Goal: Task Accomplishment & Management: Use online tool/utility

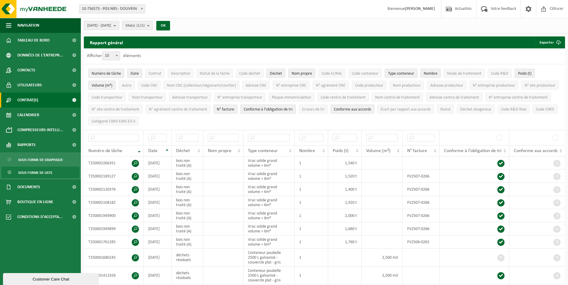
click at [37, 101] on span "Contrat(s)" at bounding box center [27, 100] width 21 height 15
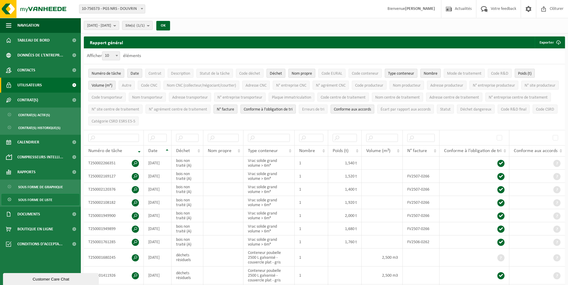
click at [36, 86] on span "Utilisateurs" at bounding box center [29, 85] width 25 height 15
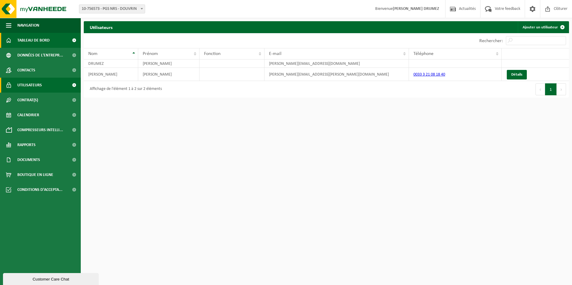
click at [37, 41] on span "Tableau de bord" at bounding box center [33, 40] width 32 height 15
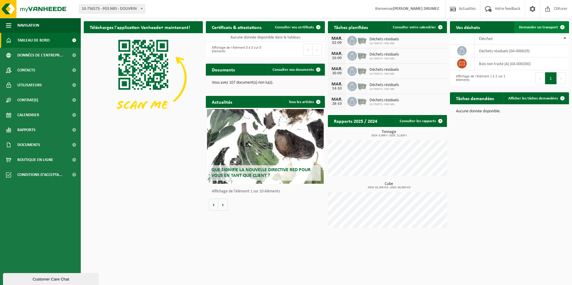
drag, startPoint x: 547, startPoint y: 27, endPoint x: 464, endPoint y: 61, distance: 89.9
click at [547, 27] on span "Demander un transport" at bounding box center [538, 27] width 39 height 4
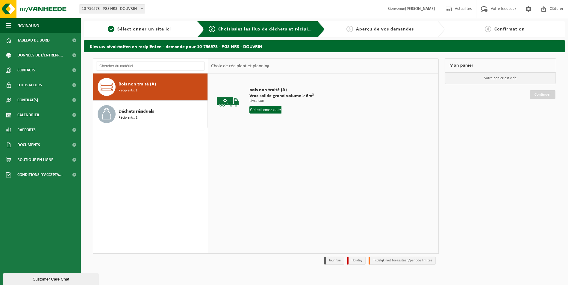
click at [267, 113] on input "text" at bounding box center [265, 109] width 32 height 7
click at [285, 183] on div "28" at bounding box center [286, 182] width 10 height 10
type input "à partir de 2025-08-28"
click at [273, 136] on button "Dans le panier" at bounding box center [266, 133] width 32 height 10
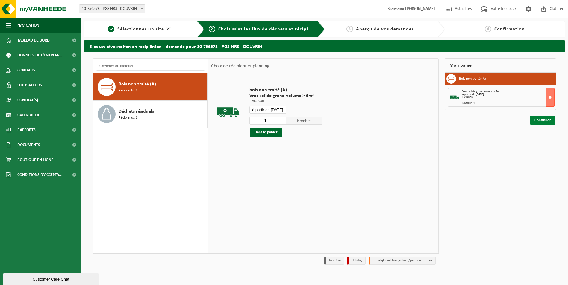
click at [547, 119] on link "Continuer" at bounding box center [542, 120] width 25 height 9
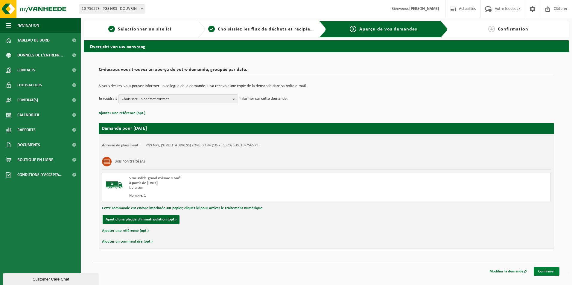
click at [540, 273] on link "Confirmer" at bounding box center [547, 271] width 26 height 9
